Goal: Navigation & Orientation: Locate item on page

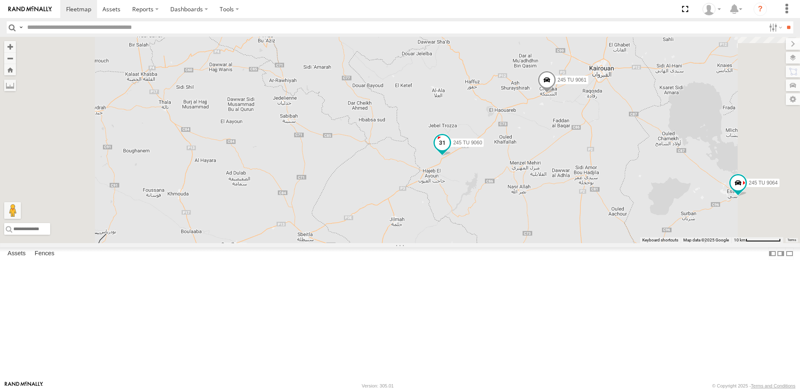
click at [450, 150] on span at bounding box center [442, 142] width 15 height 15
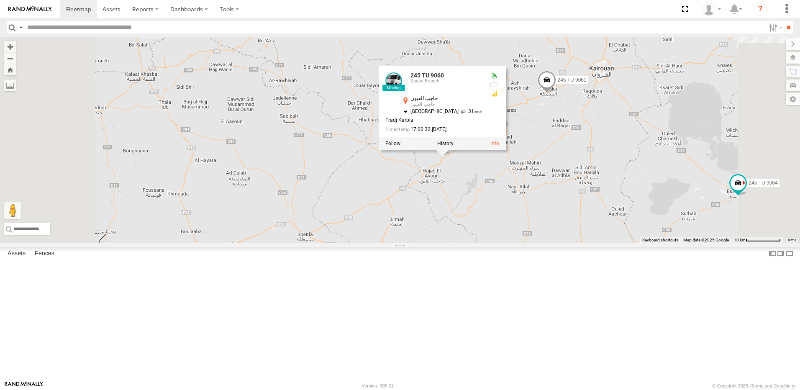
click at [600, 238] on div "241 TU 2027 241 TU 2029 231 TU 3159 245 TU 9057 245 TU 9053 245 TU 9061 241 TU …" at bounding box center [400, 140] width 800 height 206
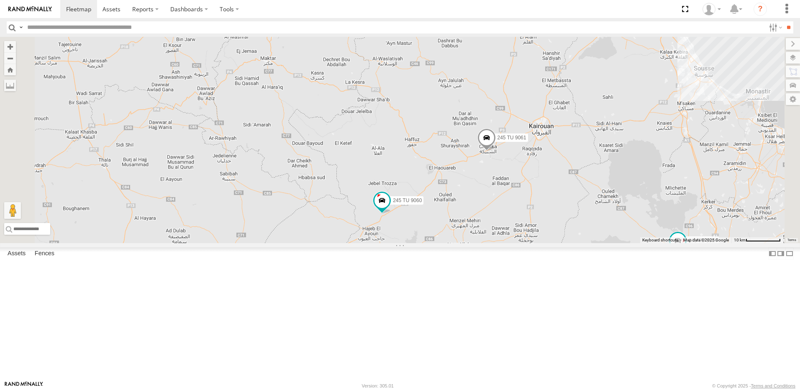
drag, startPoint x: 632, startPoint y: 215, endPoint x: 570, endPoint y: 278, distance: 88.1
click at [570, 243] on div "241 TU 2027 241 TU 2029 231 TU 3159 245 TU 9057 245 TU 9053 245 TU 9061 241 TU …" at bounding box center [400, 140] width 800 height 206
click at [496, 151] on span at bounding box center [486, 139] width 18 height 23
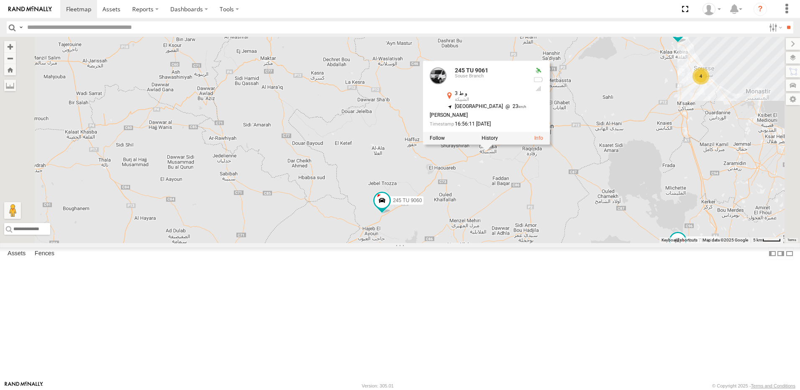
click at [650, 243] on div "241 TU 2027 241 TU 2029 231 TU 3159 245 TU 9057 245 TU 9053 245 TU 9061 241 TU …" at bounding box center [400, 140] width 800 height 206
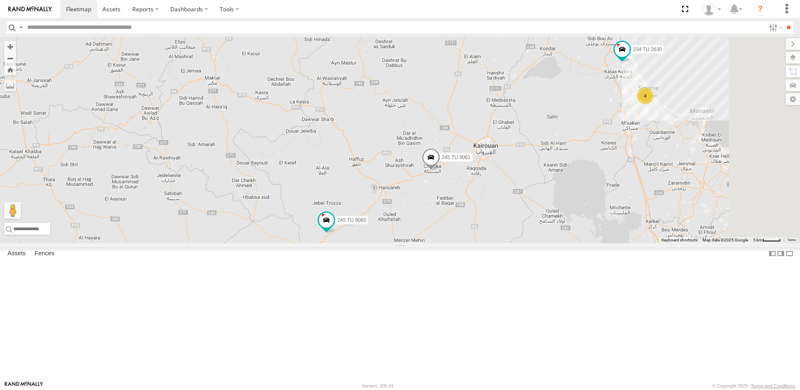
drag, startPoint x: 653, startPoint y: 255, endPoint x: 623, endPoint y: 260, distance: 30.5
click at [623, 243] on div "241 TU 2027 241 TU 2029 231 TU 3159 245 TU 9057 245 TU 9053 245 TU 9061 241 TU …" at bounding box center [400, 140] width 800 height 206
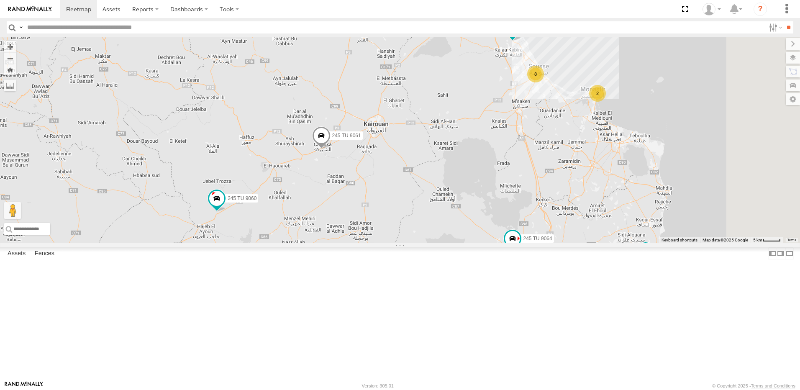
drag, startPoint x: 699, startPoint y: 215, endPoint x: 606, endPoint y: 183, distance: 98.0
click at [606, 183] on div "241 TU 2027 241 TU 2029 231 TU 3159 245 TU 9057 245 TU 9053 245 TU 9061 241 TU …" at bounding box center [400, 140] width 800 height 206
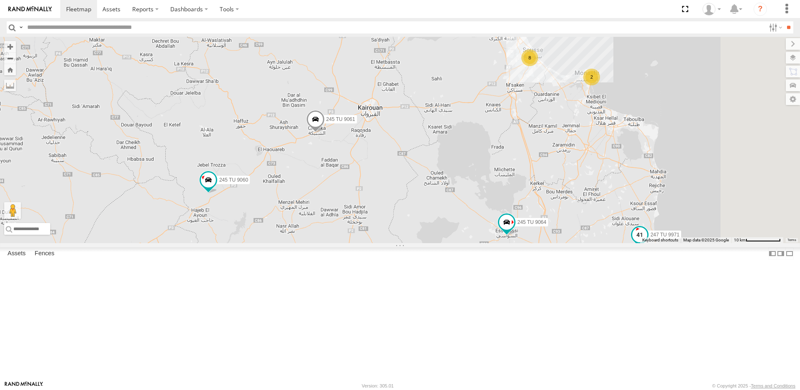
click at [647, 242] on span at bounding box center [639, 234] width 15 height 15
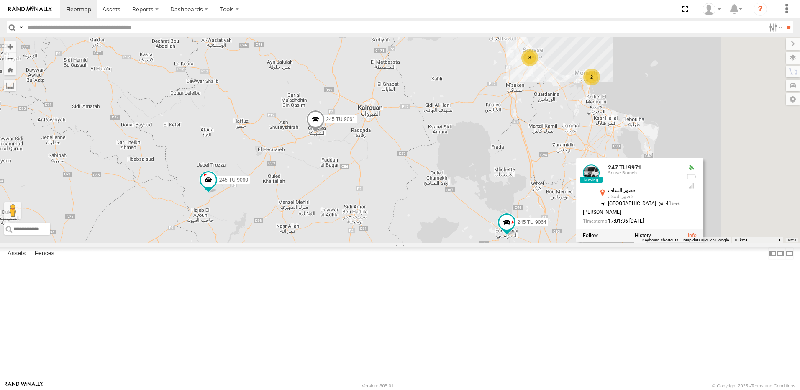
click at [611, 241] on div "241 TU 2027 241 TU 2029 231 TU 3159 245 TU 9057 245 TU 9053 245 TU 9061 241 TU …" at bounding box center [400, 140] width 800 height 206
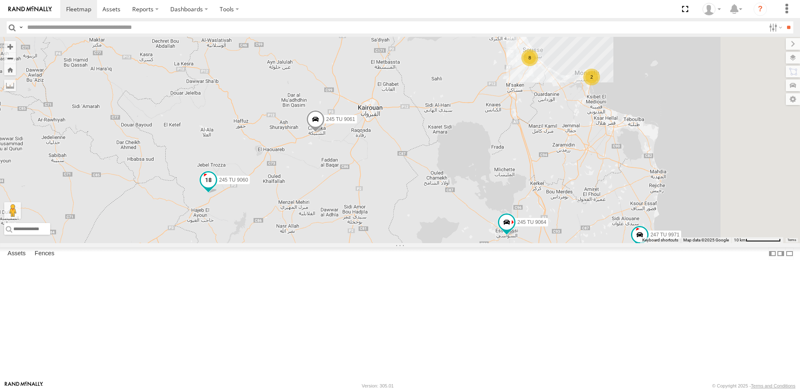
click at [216, 187] on span at bounding box center [208, 179] width 15 height 15
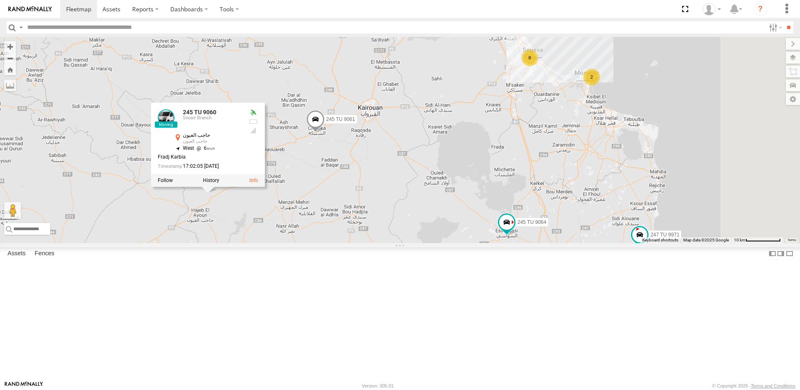
click at [478, 241] on div "241 TU 2027 241 TU 2029 231 TU 3159 245 TU 9057 245 TU 9053 245 TU 9061 241 TU …" at bounding box center [400, 140] width 800 height 206
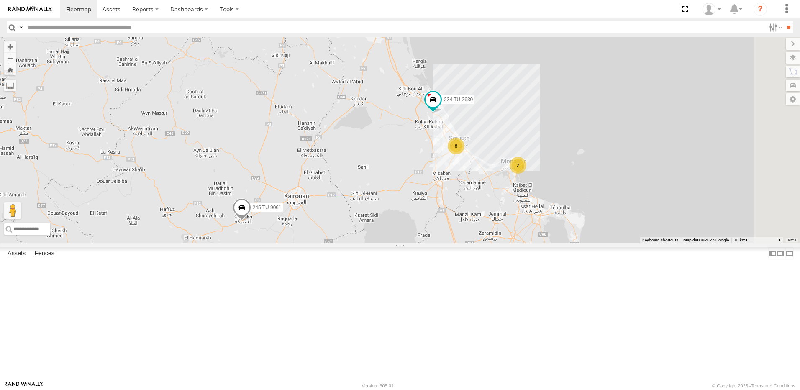
drag, startPoint x: 550, startPoint y: 207, endPoint x: 475, endPoint y: 299, distance: 118.0
click at [475, 243] on div "241 TU 2027 241 TU 2029 231 TU 3159 245 TU 9057 245 TU 9053 245 TU 9061 241 TU …" at bounding box center [400, 140] width 800 height 206
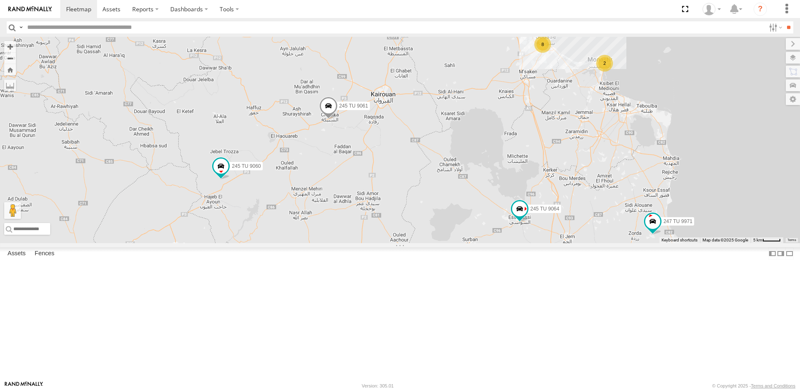
drag, startPoint x: 458, startPoint y: 222, endPoint x: 470, endPoint y: 202, distance: 23.5
click at [470, 202] on div "241 TU 2027 241 TU 2029 231 TU 3159 245 TU 9057 245 TU 9053 245 TU 9061 241 TU …" at bounding box center [400, 140] width 800 height 206
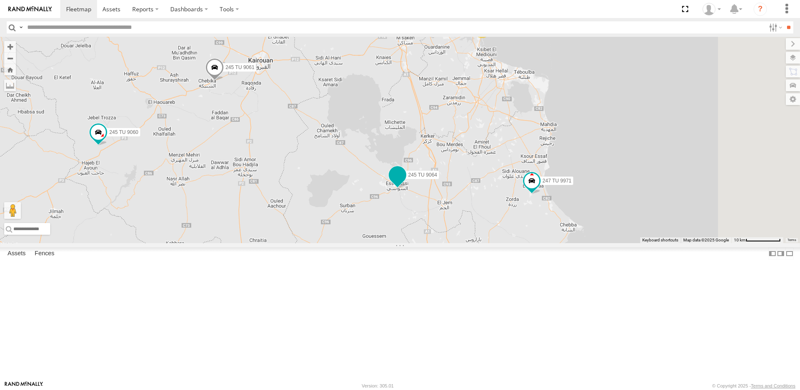
drag, startPoint x: 626, startPoint y: 271, endPoint x: 496, endPoint y: 246, distance: 131.7
click at [405, 182] on span at bounding box center [397, 174] width 15 height 15
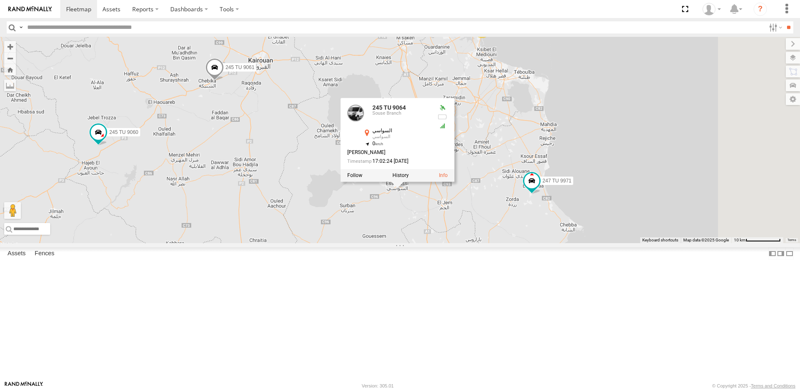
click at [602, 243] on div "241 TU 2027 241 TU 2029 231 TU 3159 245 TU 9057 245 TU 9053 245 TU 9061 241 TU …" at bounding box center [400, 140] width 800 height 206
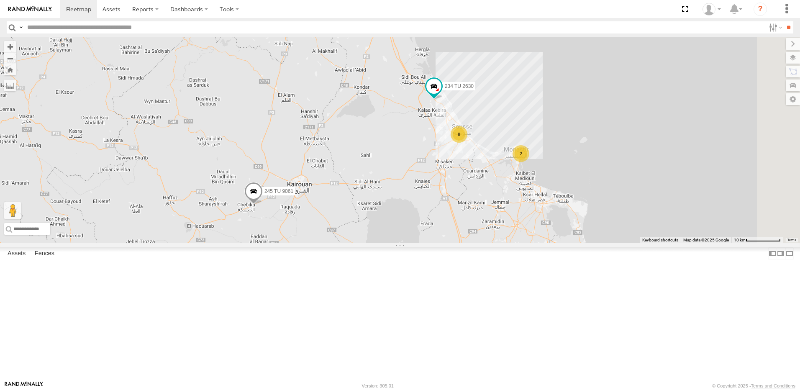
drag, startPoint x: 523, startPoint y: 105, endPoint x: 563, endPoint y: 233, distance: 134.0
click at [563, 233] on div "241 TU 2027 241 TU 2029 231 TU 3159 245 TU 9057 245 TU 9053 245 TU 9061 241 TU …" at bounding box center [400, 140] width 800 height 206
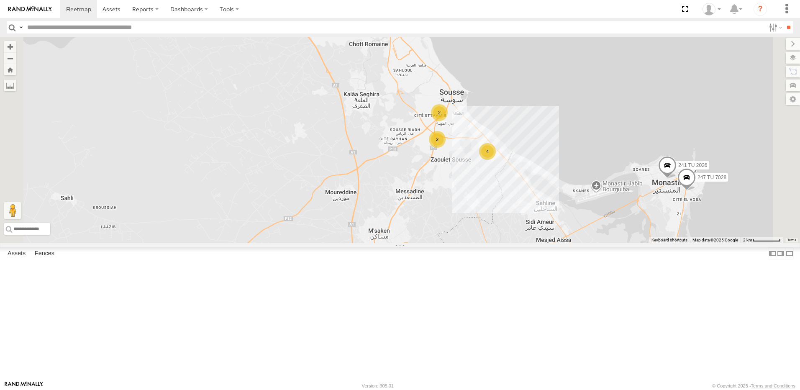
drag, startPoint x: 455, startPoint y: 257, endPoint x: 501, endPoint y: 133, distance: 133.2
click at [501, 136] on div "234 TU 2630 247 TU 7028 241 TU 2026 2 4 2" at bounding box center [400, 140] width 800 height 206
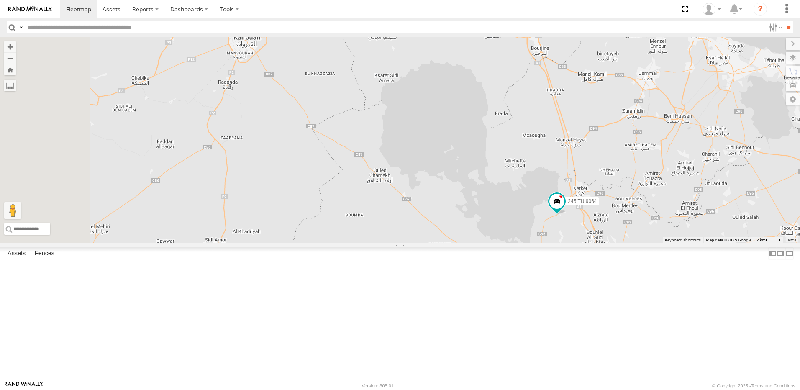
drag, startPoint x: 399, startPoint y: 260, endPoint x: 517, endPoint y: 242, distance: 119.3
click at [517, 242] on div "234 TU 2630 245 TU 9064 3 2 245 TU 9061 4 247 TU 9971" at bounding box center [400, 140] width 800 height 206
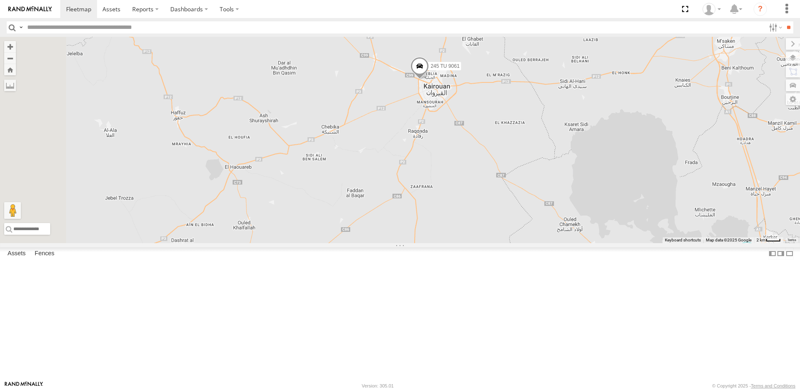
drag, startPoint x: 593, startPoint y: 89, endPoint x: 566, endPoint y: 169, distance: 85.2
click at [566, 169] on div "234 TU 2630 245 TU 9064 3 2 245 TU 9061 4 247 TU 9971" at bounding box center [400, 140] width 800 height 206
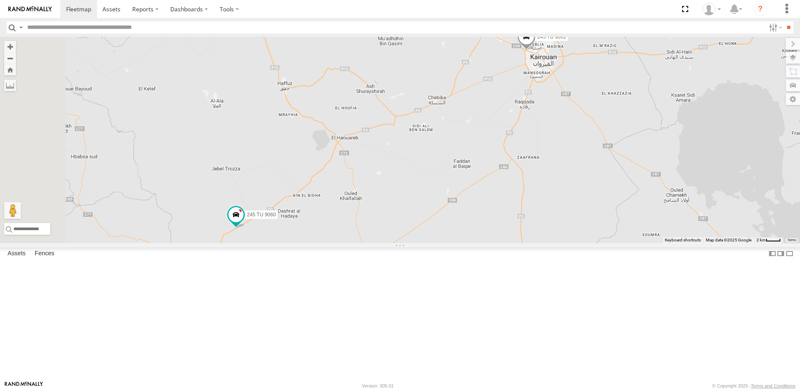
drag, startPoint x: 399, startPoint y: 236, endPoint x: 507, endPoint y: 207, distance: 111.4
click at [507, 207] on div "234 TU 2630 245 TU 9064 3 2 245 TU 9061 4 247 TU 9971 245 TU 9060" at bounding box center [400, 140] width 800 height 206
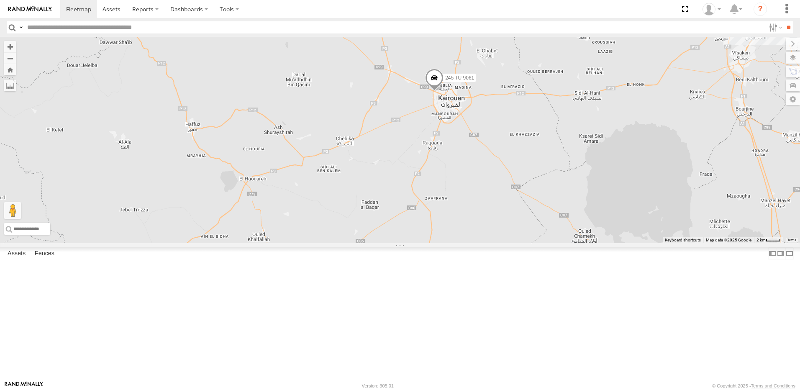
drag, startPoint x: 560, startPoint y: 216, endPoint x: 466, endPoint y: 258, distance: 103.2
click at [466, 243] on div "234 TU 2630 245 TU 9064 3 2 245 TU 9061 4 247 TU 9971 245 TU 9060" at bounding box center [400, 140] width 800 height 206
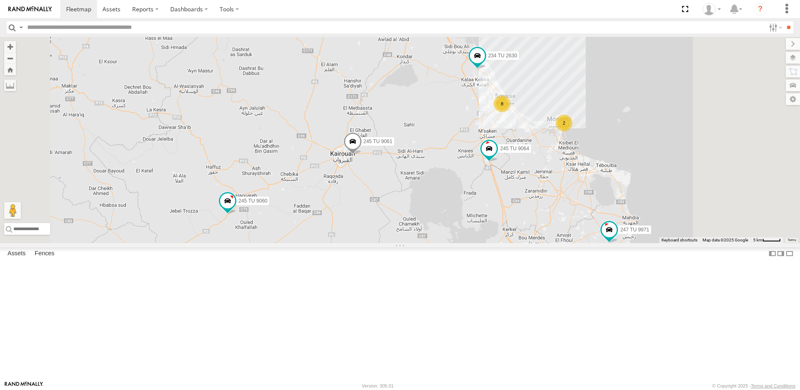
drag, startPoint x: 507, startPoint y: 264, endPoint x: 365, endPoint y: 289, distance: 144.9
click at [365, 243] on div "245 TU 9061 234 TU 2630 245 TU 9060 245 TU 9064 8 2 247 TU 9971" at bounding box center [400, 140] width 800 height 206
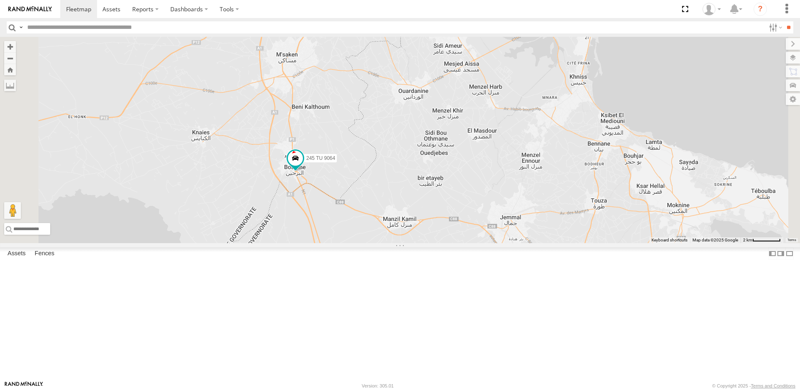
drag, startPoint x: 392, startPoint y: 150, endPoint x: 438, endPoint y: 268, distance: 126.6
click at [436, 243] on div "245 TU 9061 234 TU 2630 245 TU 9060 245 TU 9064 247 TU 9971 245 TU 9062 245 TU …" at bounding box center [400, 140] width 800 height 206
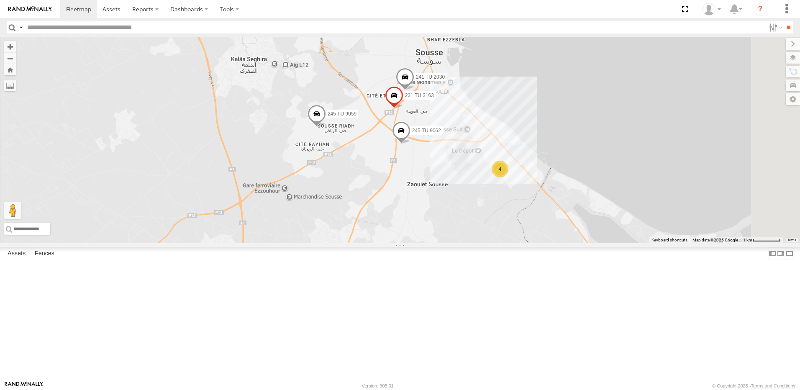
click at [414, 90] on span at bounding box center [405, 79] width 18 height 23
click at [594, 126] on div "245 TU 9061 234 TU 2630 245 TU 9060 245 TU 9064 247 TU 9971 245 TU 9062 245 TU …" at bounding box center [400, 140] width 800 height 206
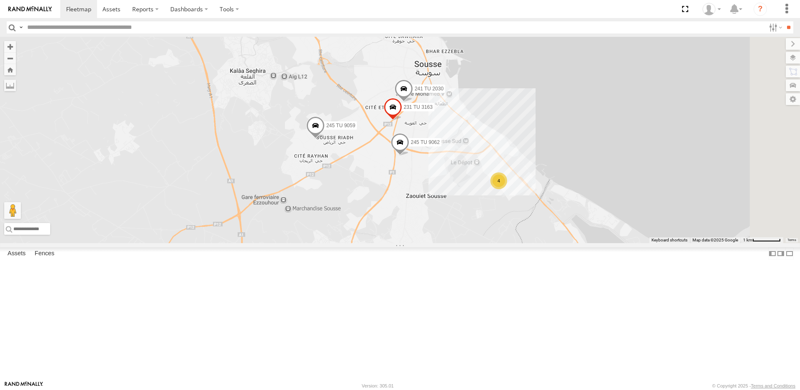
click at [413, 102] on span at bounding box center [403, 90] width 18 height 23
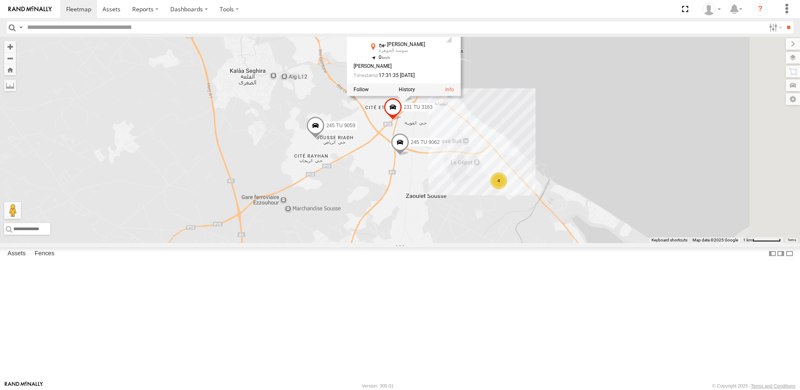
click at [688, 148] on div "245 TU 9061 234 TU 2630 245 TU 9060 245 TU 9064 247 TU 9971 245 TU 9062 245 TU …" at bounding box center [400, 140] width 800 height 206
